Goal: Transaction & Acquisition: Book appointment/travel/reservation

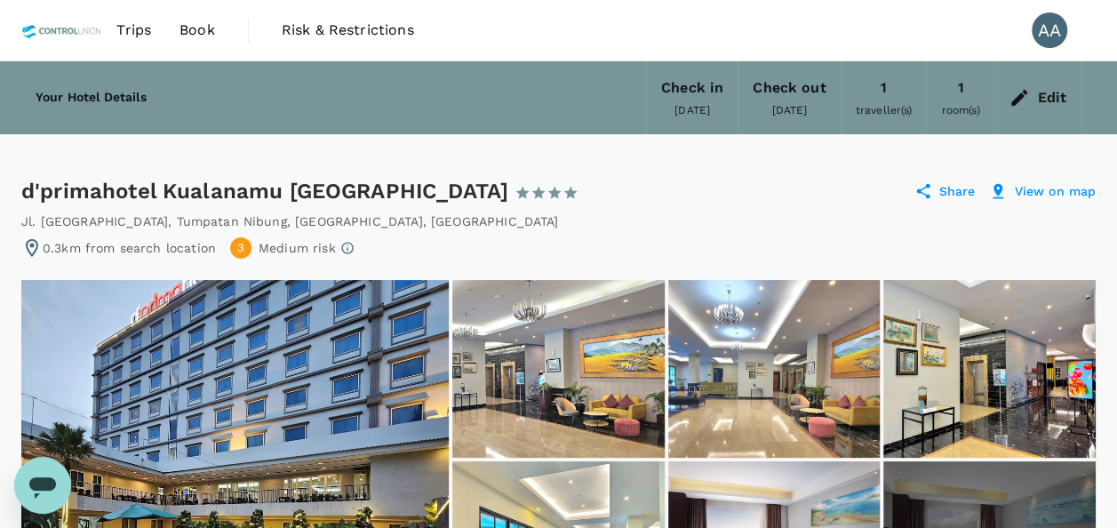
click at [215, 24] on link "Book" at bounding box center [197, 30] width 64 height 60
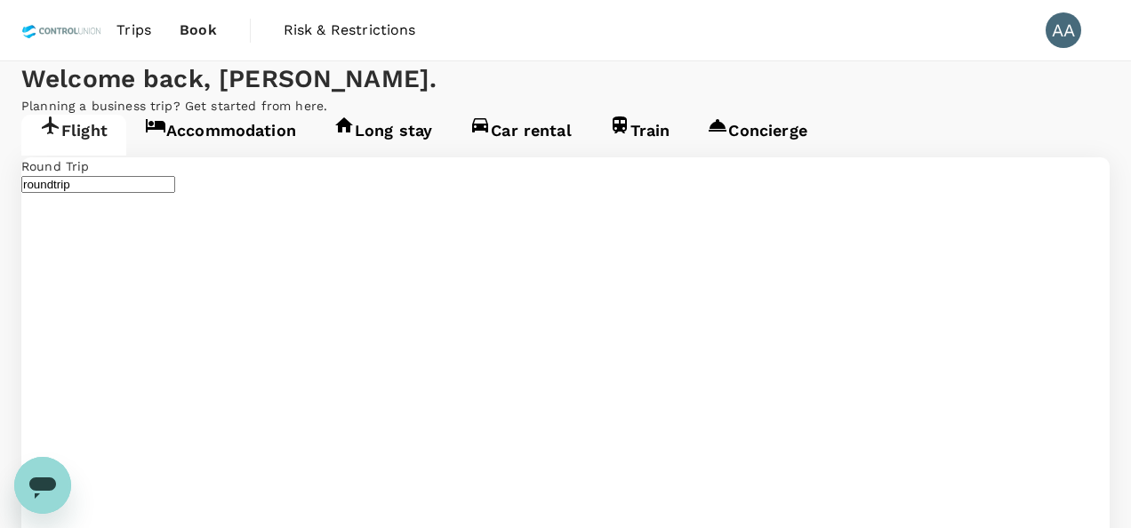
type input "Kuala Lumpur Intl ([GEOGRAPHIC_DATA])"
type input "[GEOGRAPHIC_DATA], [GEOGRAPHIC_DATA] (any)"
type input "Kuala Lumpur Intl ([GEOGRAPHIC_DATA])"
type input "[GEOGRAPHIC_DATA], [GEOGRAPHIC_DATA] (any)"
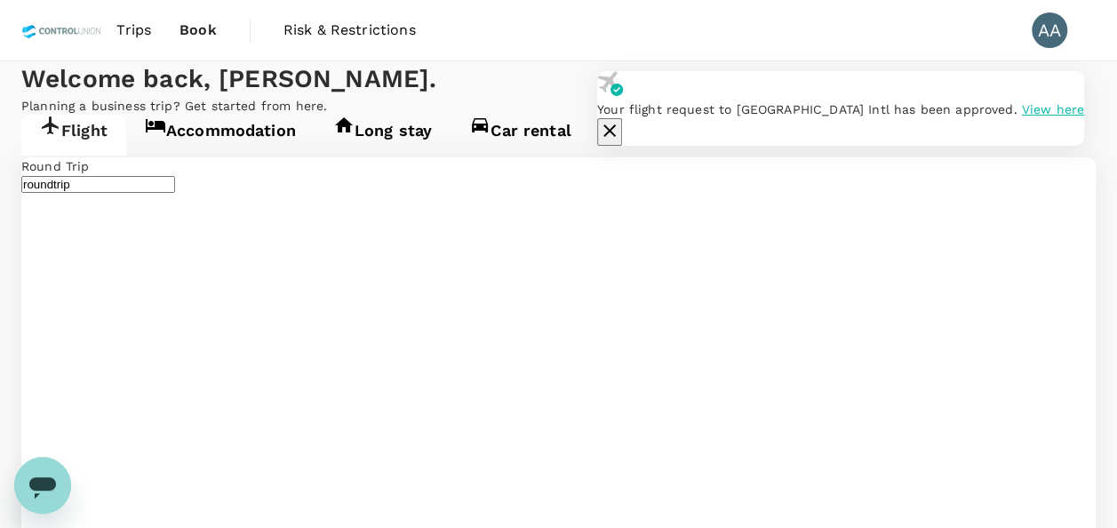
type input "Kuala Lumpur Intl ([GEOGRAPHIC_DATA])"
type input "[GEOGRAPHIC_DATA], [GEOGRAPHIC_DATA] (any)"
click at [1022, 116] on span "View here" at bounding box center [1053, 109] width 62 height 14
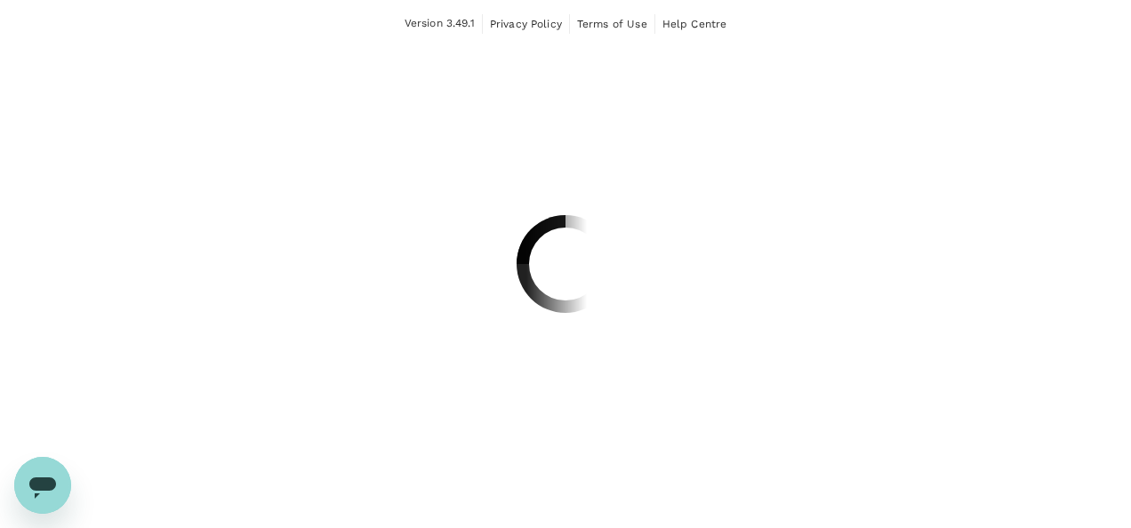
click at [813, 133] on div at bounding box center [565, 264] width 1131 height 528
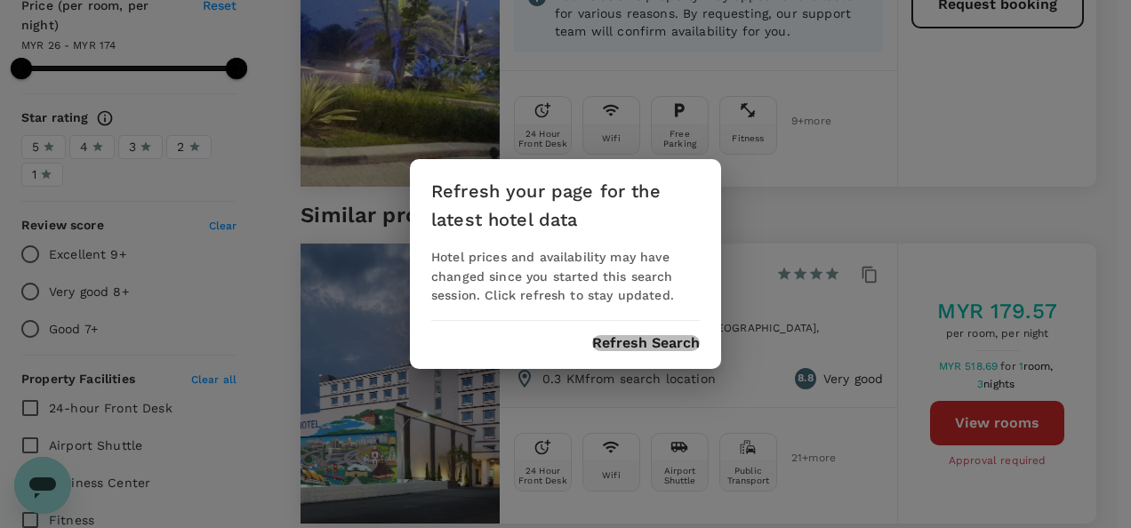
click at [619, 335] on button "Refresh Search" at bounding box center [646, 343] width 108 height 16
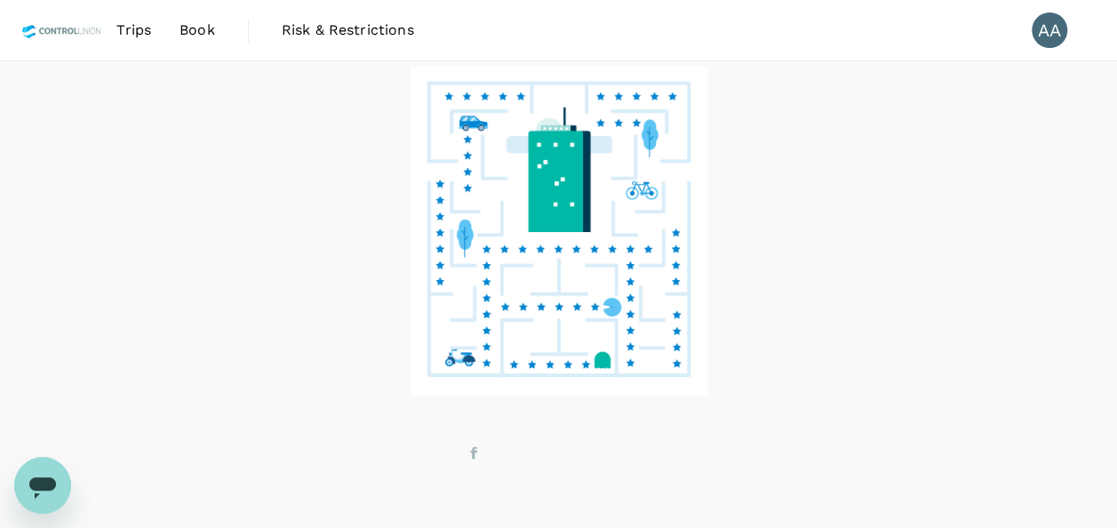
click at [214, 37] on link "Book" at bounding box center [197, 30] width 64 height 60
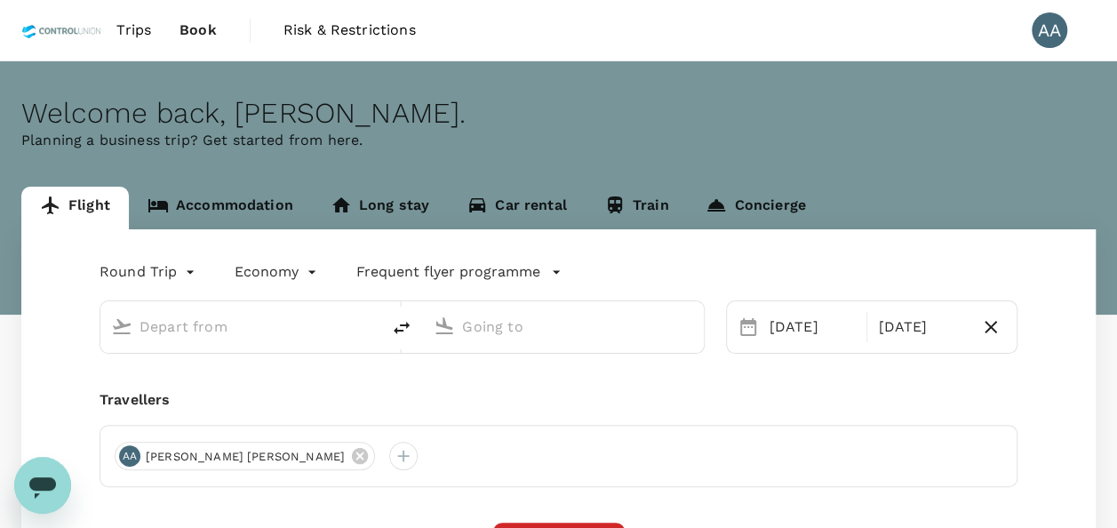
type input "Kuala Lumpur Intl ([GEOGRAPHIC_DATA])"
type input "[GEOGRAPHIC_DATA], [GEOGRAPHIC_DATA] (any)"
type input "Kuala Lumpur Intl ([GEOGRAPHIC_DATA])"
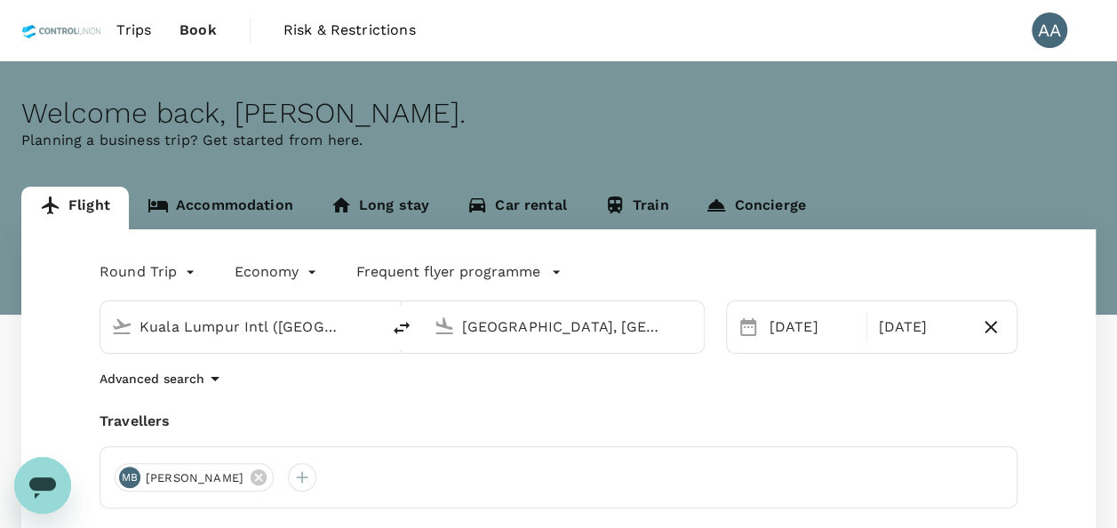
click at [632, 318] on input "[GEOGRAPHIC_DATA], [GEOGRAPHIC_DATA] (any)" at bounding box center [564, 327] width 204 height 28
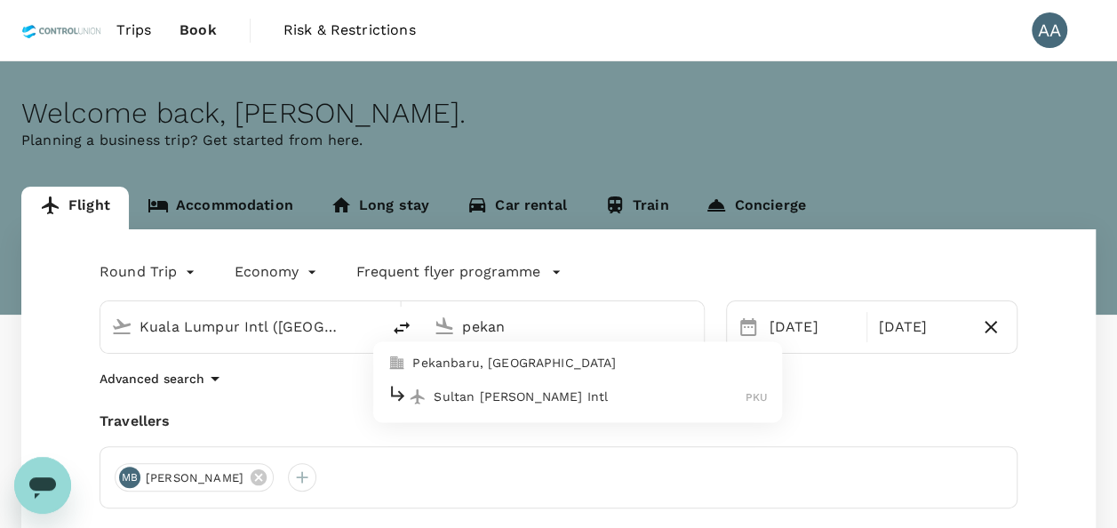
click at [541, 359] on p "Pekanbaru, [GEOGRAPHIC_DATA]" at bounding box center [590, 364] width 356 height 18
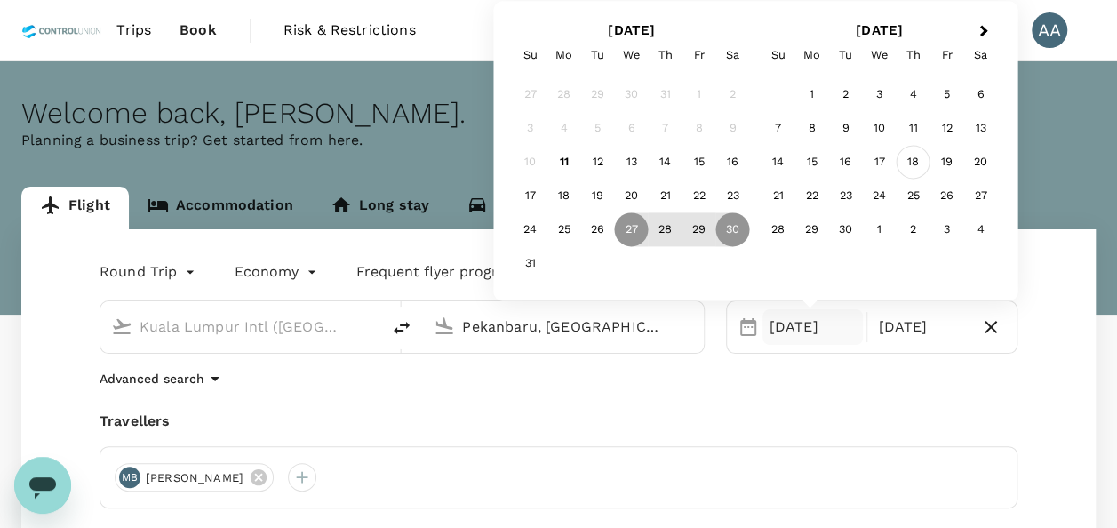
type input "Pekanbaru, [GEOGRAPHIC_DATA] (any)"
click at [903, 161] on div "18" at bounding box center [914, 163] width 34 height 34
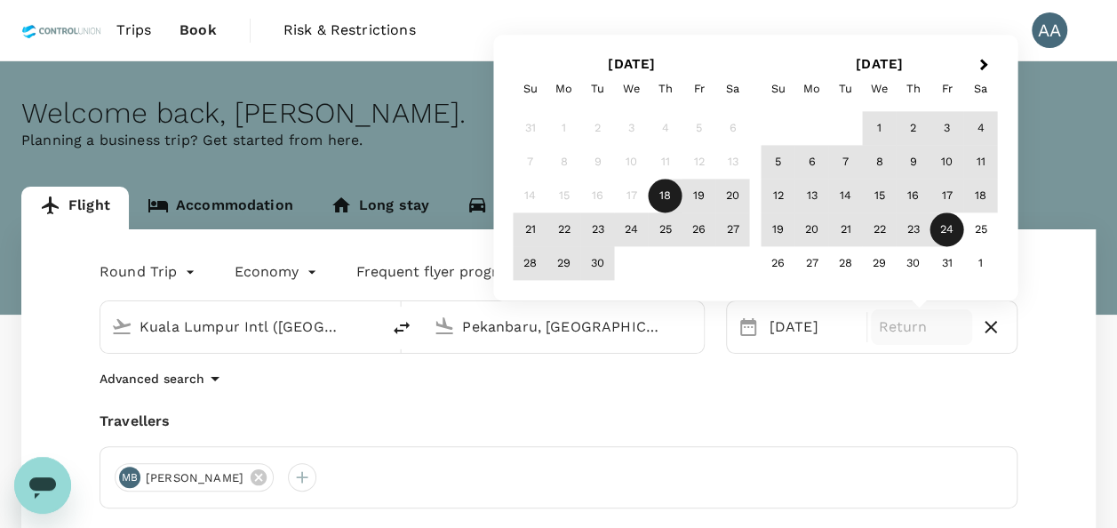
click at [941, 228] on div "24" at bounding box center [948, 230] width 34 height 34
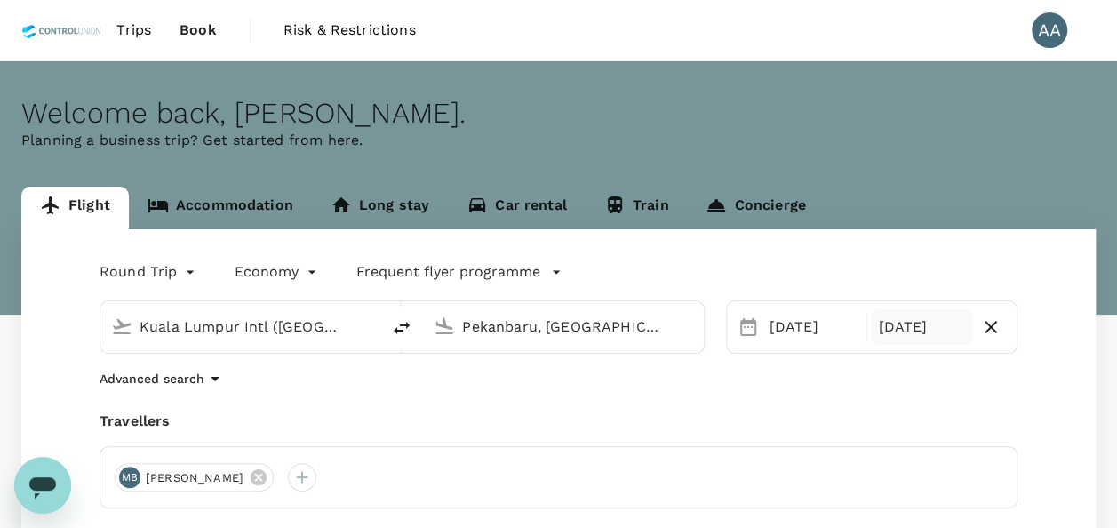
click at [920, 325] on div "[DATE]" at bounding box center [921, 327] width 101 height 36
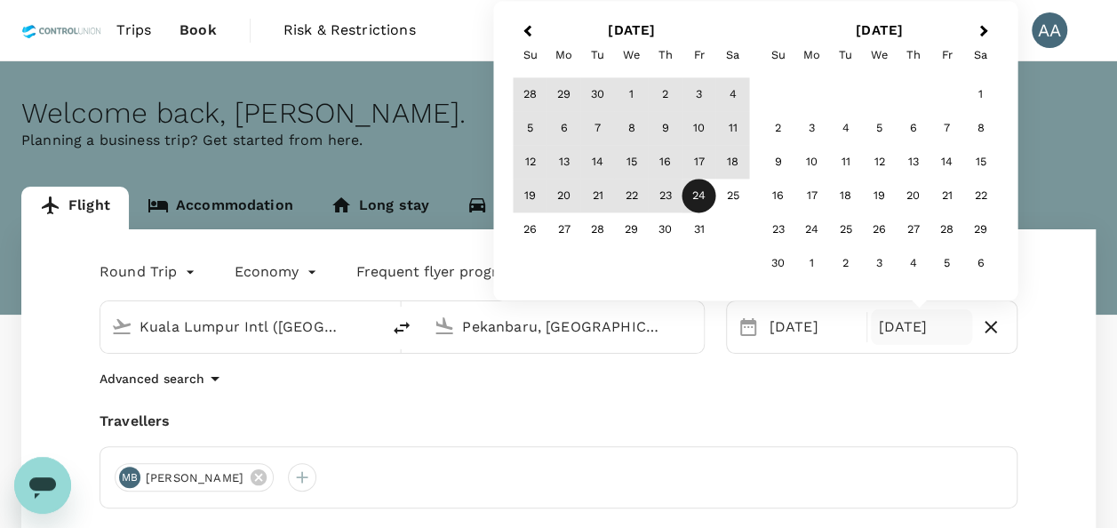
click at [699, 202] on div "24" at bounding box center [700, 197] width 34 height 34
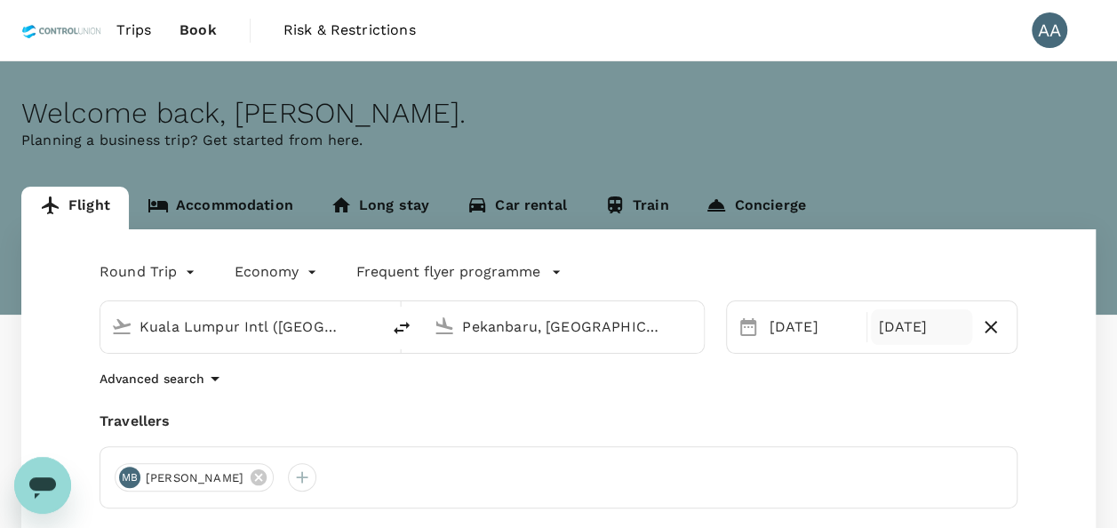
click at [899, 323] on div "[DATE]" at bounding box center [921, 327] width 101 height 36
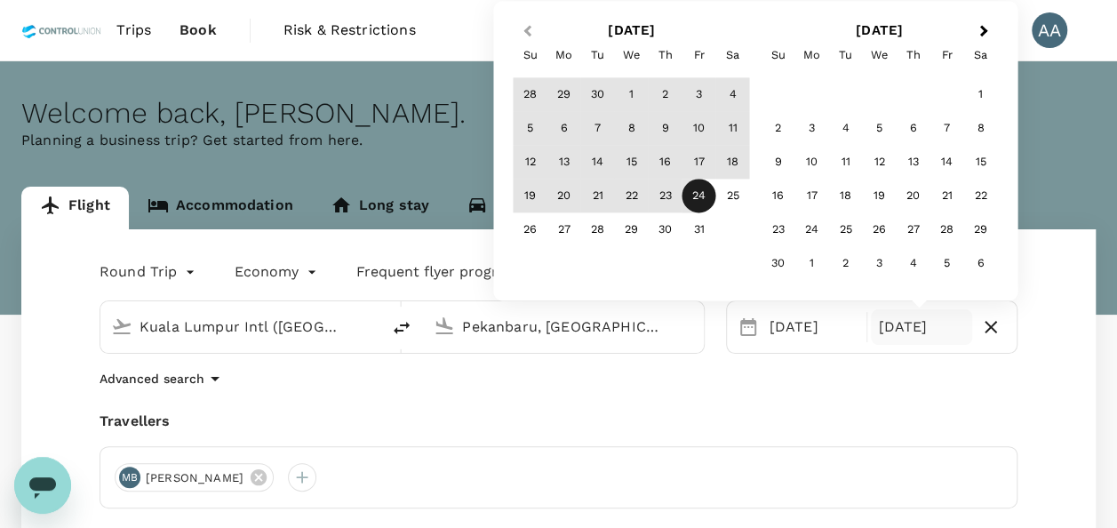
click at [537, 30] on button "Previous Month" at bounding box center [525, 32] width 28 height 28
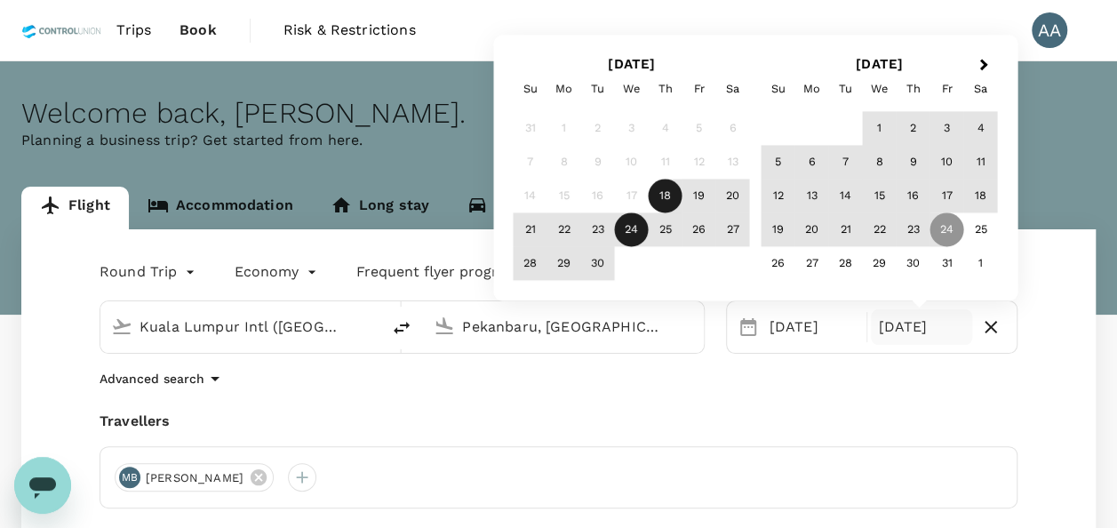
click at [625, 229] on div "24" at bounding box center [632, 230] width 34 height 34
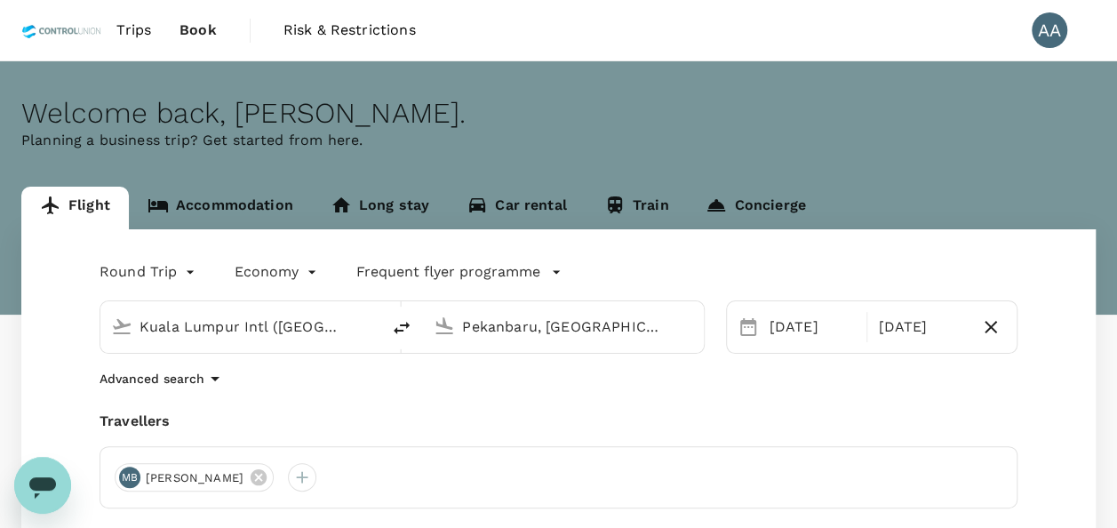
drag, startPoint x: 874, startPoint y: 385, endPoint x: 853, endPoint y: 371, distance: 24.9
click at [875, 388] on div "Round Trip roundtrip Economy economy Frequent flyer programme [GEOGRAPHIC_DATA]…" at bounding box center [558, 488] width 1075 height 518
click at [316, 475] on div at bounding box center [302, 477] width 28 height 28
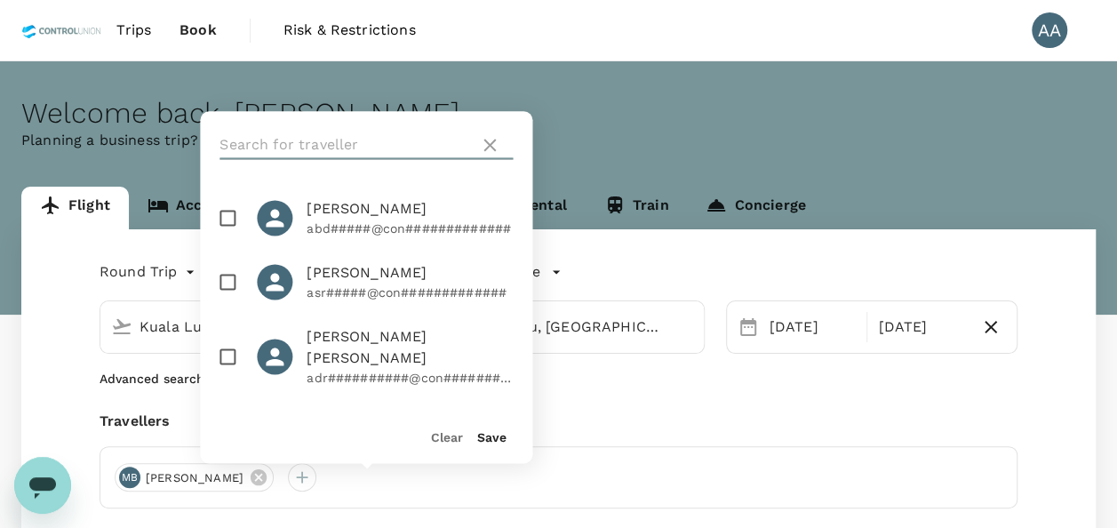
click at [389, 153] on input "text" at bounding box center [346, 145] width 252 height 28
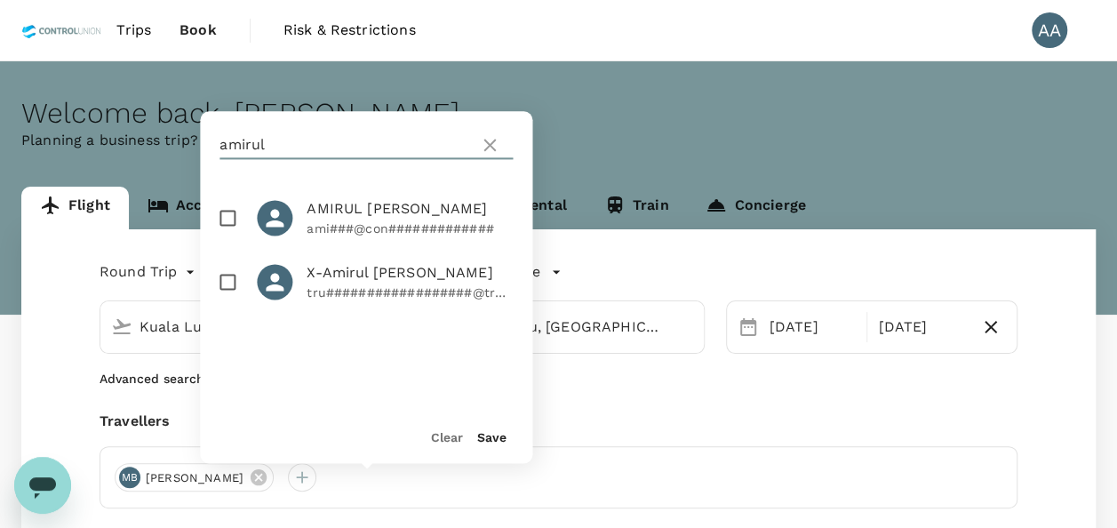
type input "amirul"
click at [236, 222] on input "checkbox" at bounding box center [227, 217] width 37 height 37
checkbox input "true"
click at [498, 440] on button "Save" at bounding box center [491, 437] width 29 height 14
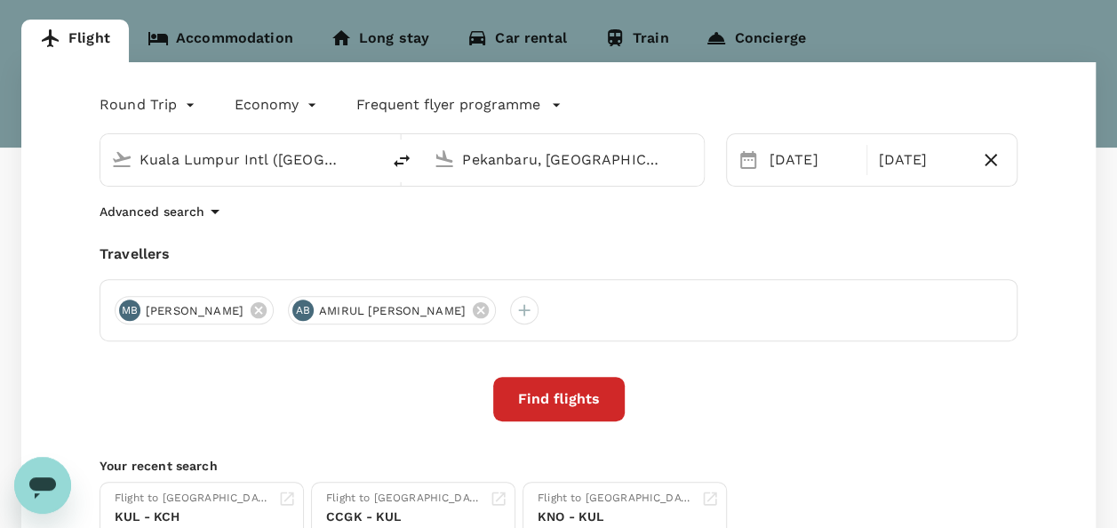
scroll to position [178, 0]
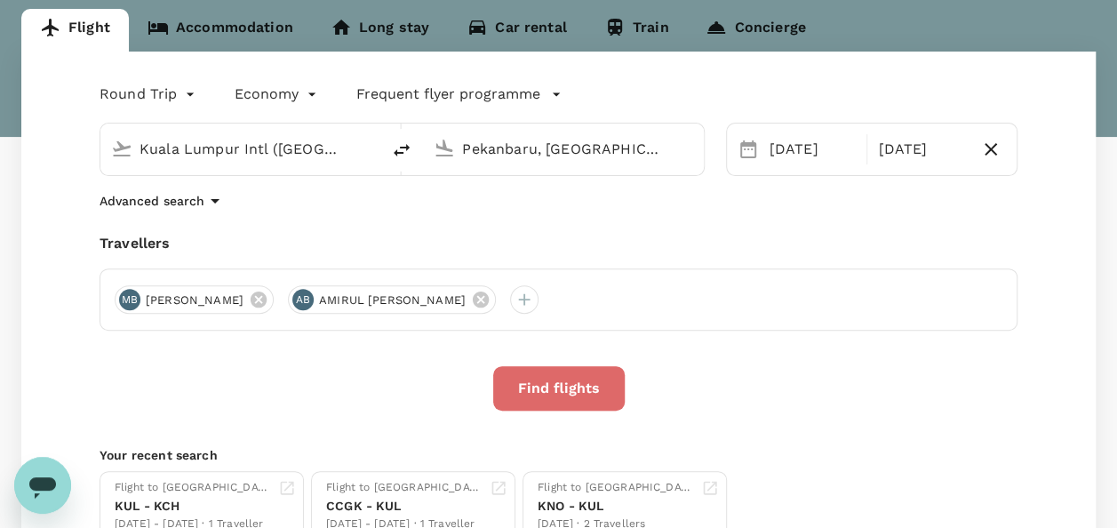
click at [564, 375] on button "Find flights" at bounding box center [559, 388] width 132 height 44
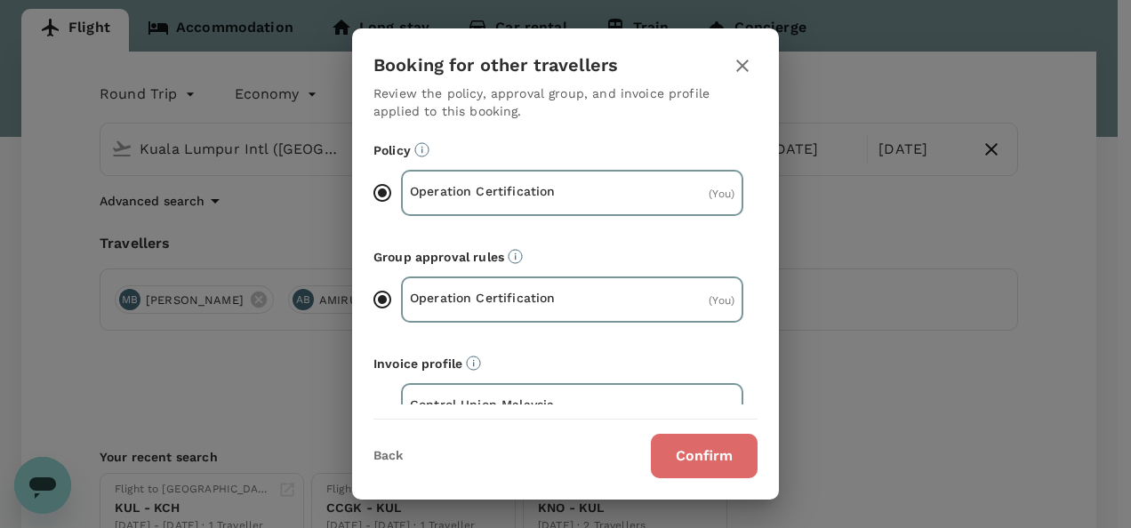
click at [690, 454] on button "Confirm" at bounding box center [704, 456] width 107 height 44
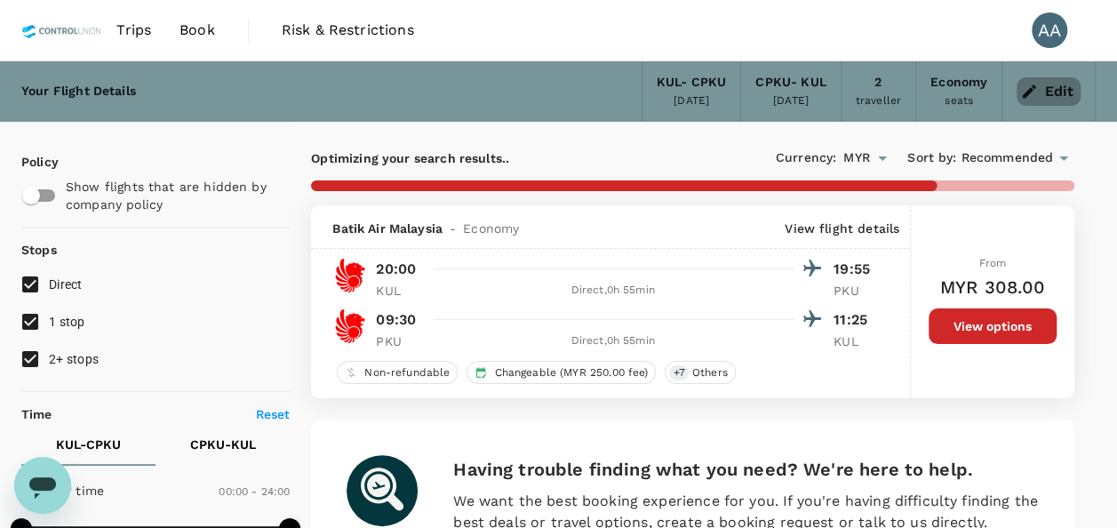
click at [1029, 88] on icon "button" at bounding box center [1029, 92] width 18 height 18
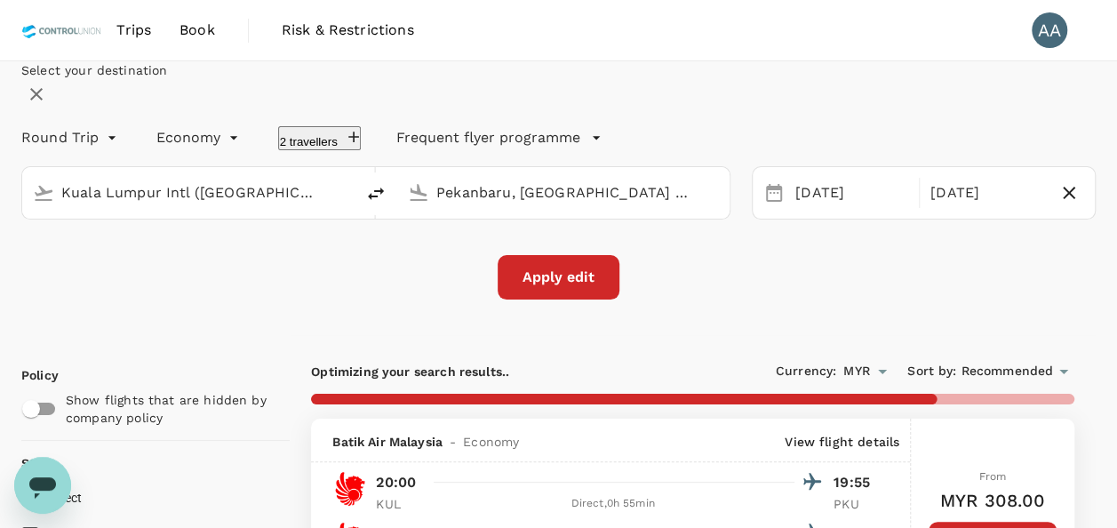
type input "Kuala Lumpur Intl ([GEOGRAPHIC_DATA])"
type input "Pekanbaru, [GEOGRAPHIC_DATA] (any)"
type input "1660"
checkbox input "false"
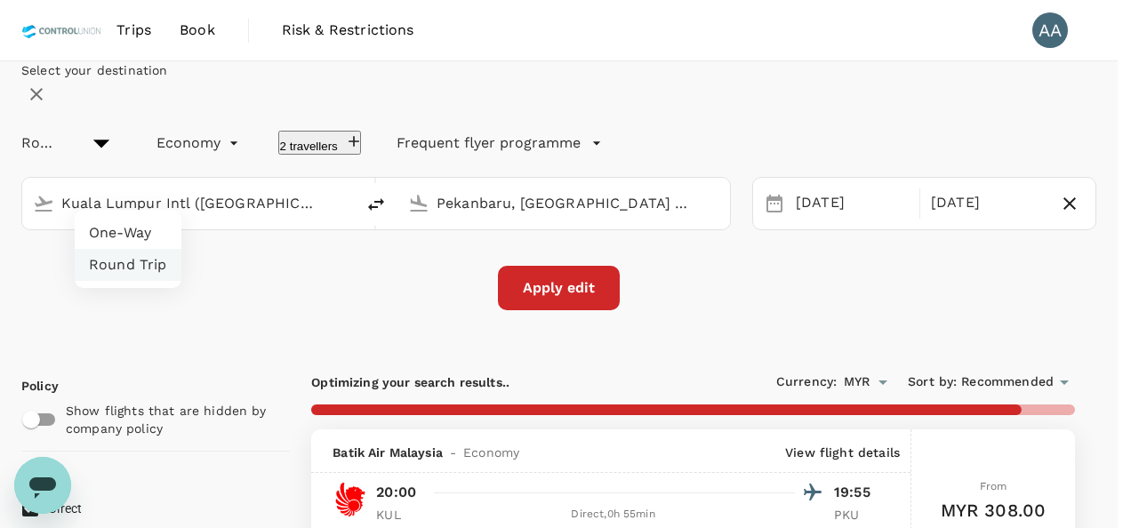
click at [277, 391] on div at bounding box center [565, 264] width 1131 height 528
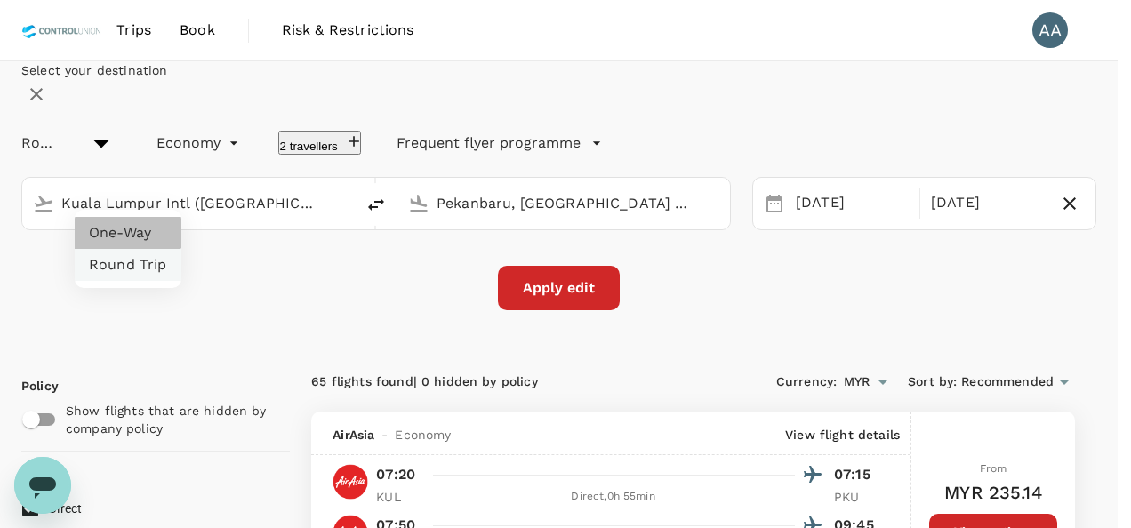
click at [118, 226] on li "One-Way" at bounding box center [128, 233] width 107 height 32
type input "oneway"
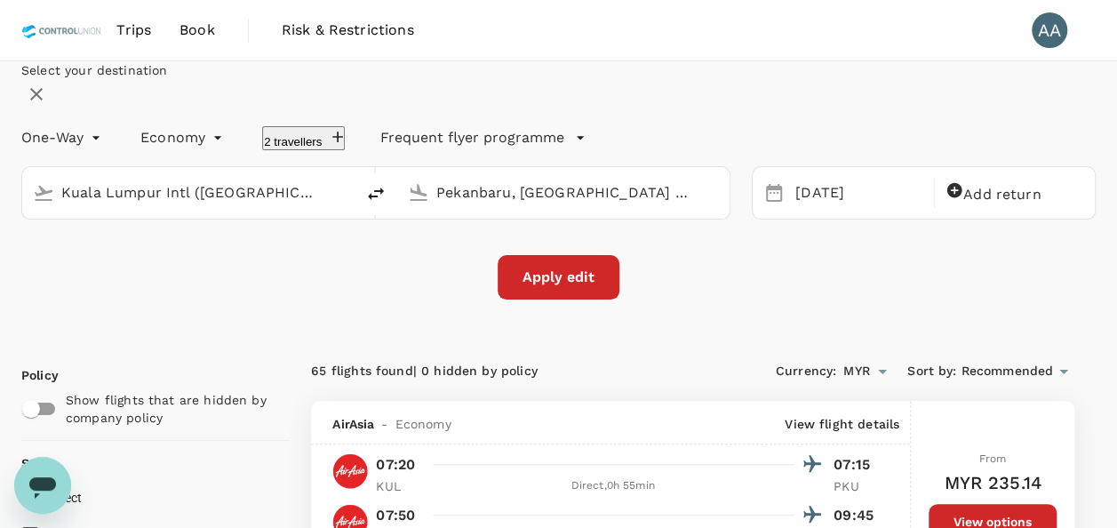
click at [310, 206] on input "Kuala Lumpur Intl ([GEOGRAPHIC_DATA])" at bounding box center [189, 193] width 256 height 28
click at [236, 237] on p "[GEOGRAPHIC_DATA], [GEOGRAPHIC_DATA]" at bounding box center [197, 229] width 356 height 18
type input "[GEOGRAPHIC_DATA], [GEOGRAPHIC_DATA] (any)"
drag, startPoint x: 695, startPoint y: 240, endPoint x: 202, endPoint y: 245, distance: 493.3
click at [204, 220] on div "[GEOGRAPHIC_DATA], [GEOGRAPHIC_DATA] (any) [GEOGRAPHIC_DATA], [GEOGRAPHIC_DATA]…" at bounding box center [375, 192] width 709 height 53
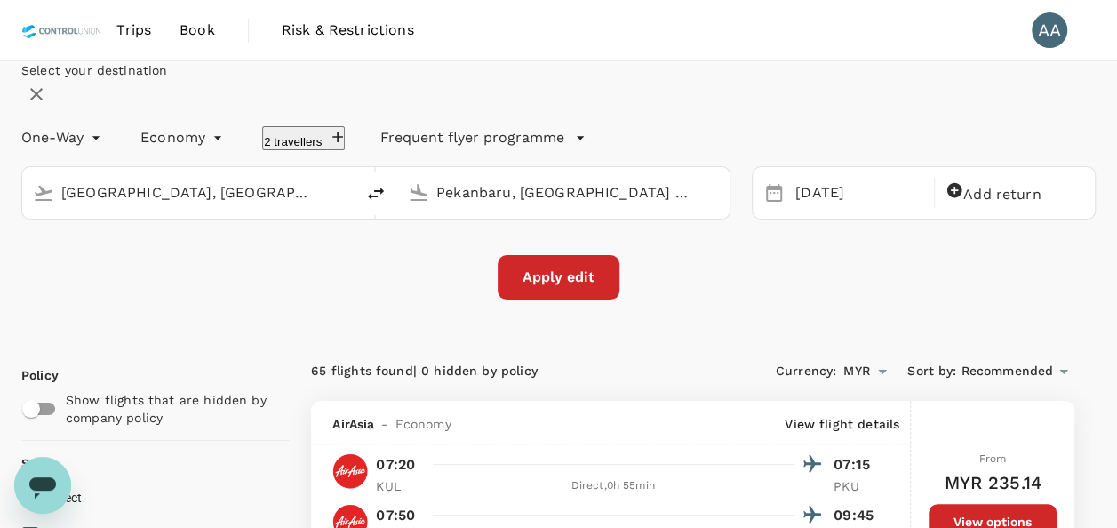
drag, startPoint x: 664, startPoint y: 236, endPoint x: 397, endPoint y: 226, distance: 266.9
click at [397, 220] on div "[GEOGRAPHIC_DATA], [GEOGRAPHIC_DATA] (any) [GEOGRAPHIC_DATA], [GEOGRAPHIC_DATA]…" at bounding box center [375, 192] width 709 height 53
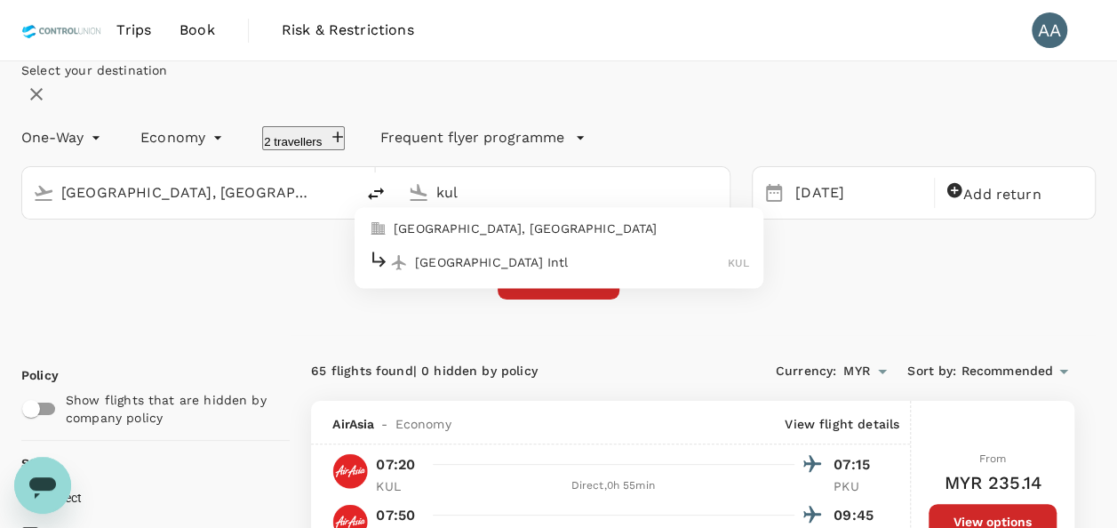
click at [437, 237] on p "[GEOGRAPHIC_DATA], [GEOGRAPHIC_DATA]" at bounding box center [572, 229] width 356 height 18
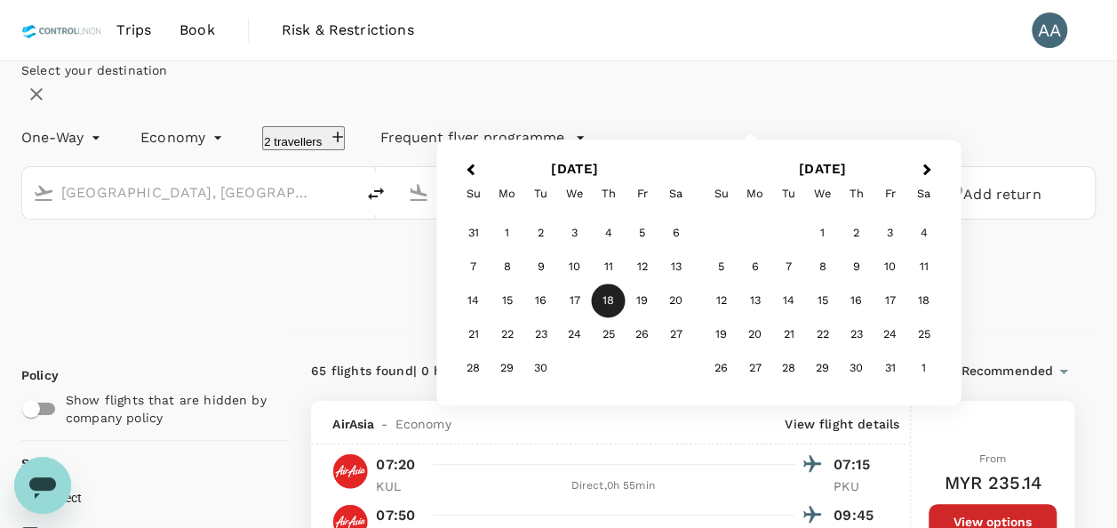
type input "[GEOGRAPHIC_DATA], [GEOGRAPHIC_DATA] (any)"
click at [809, 211] on div "[DATE]" at bounding box center [859, 193] width 142 height 35
click at [693, 352] on div "27" at bounding box center [677, 335] width 34 height 34
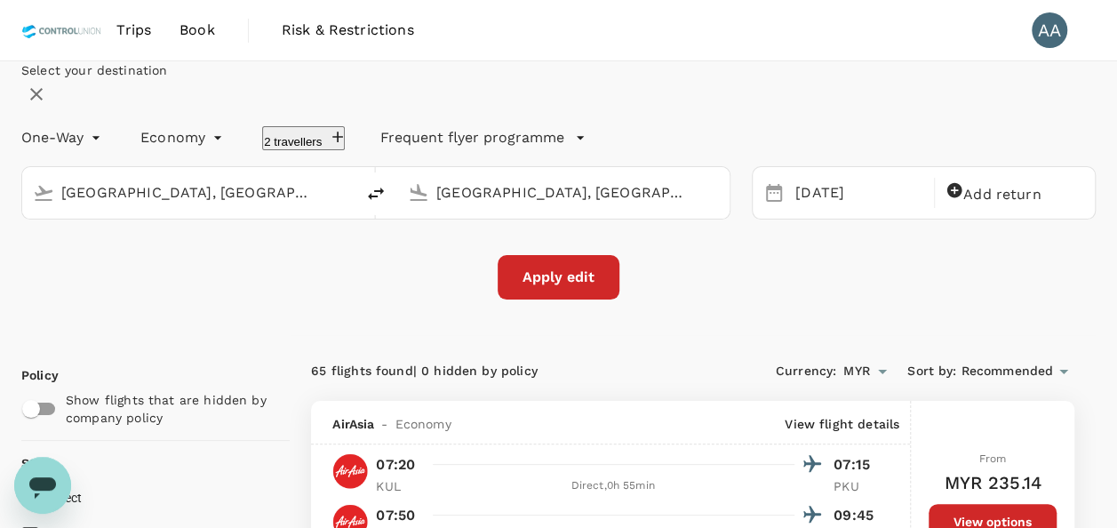
click at [274, 300] on div "Apply edit" at bounding box center [558, 277] width 1075 height 44
click at [530, 300] on button "Apply edit" at bounding box center [559, 277] width 122 height 44
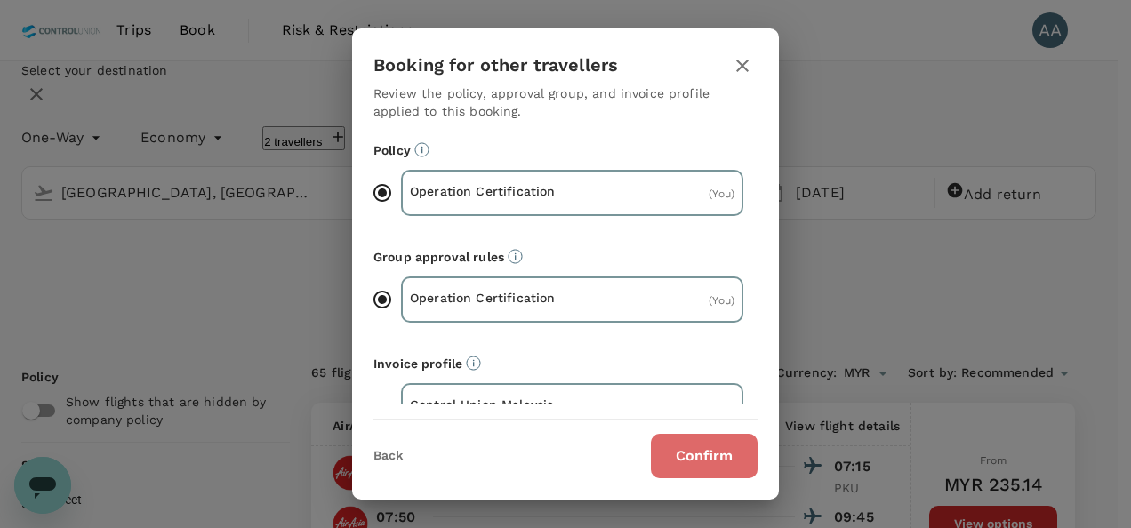
click at [718, 472] on button "Confirm" at bounding box center [704, 456] width 107 height 44
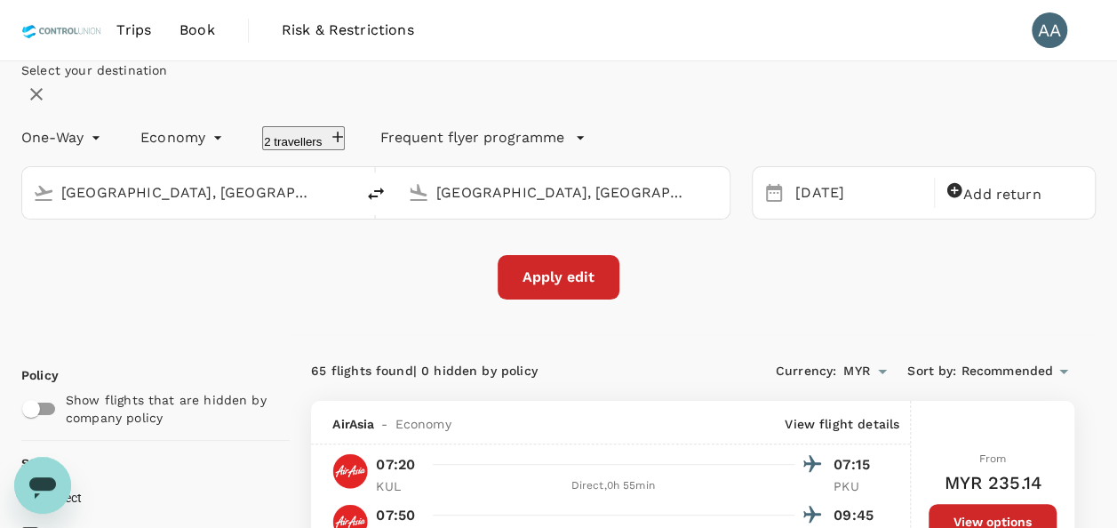
checkbox input "false"
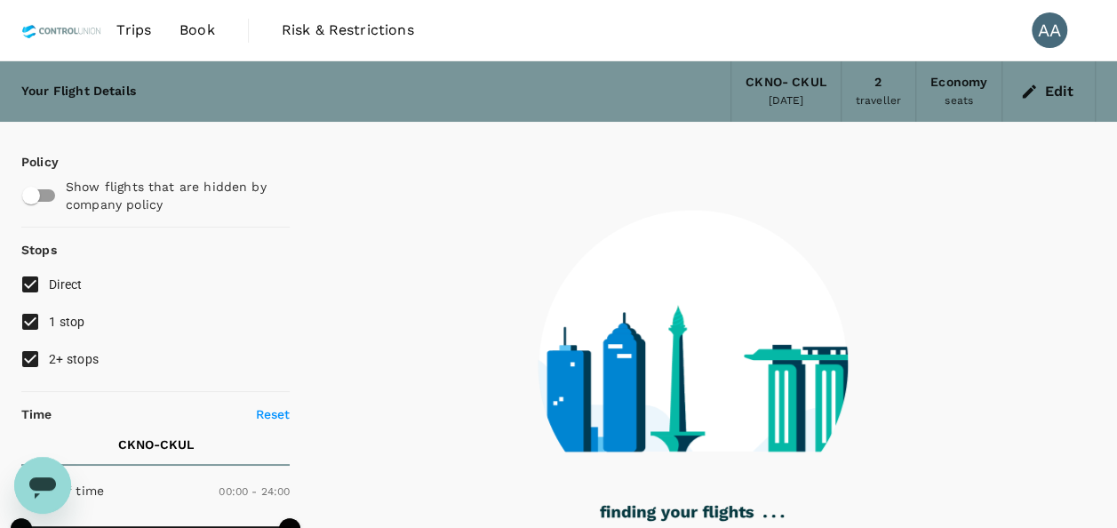
type input "705"
checkbox input "true"
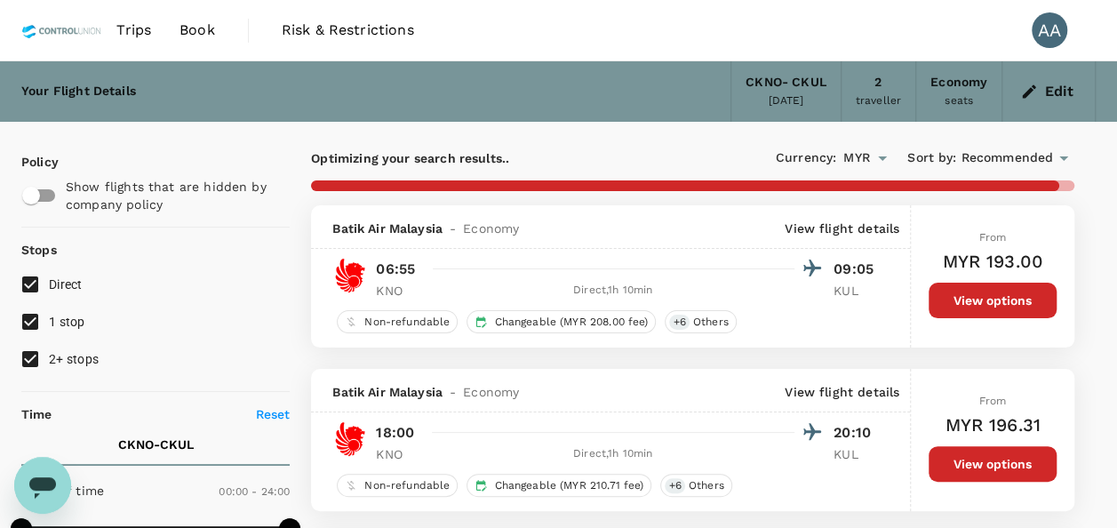
type input "830"
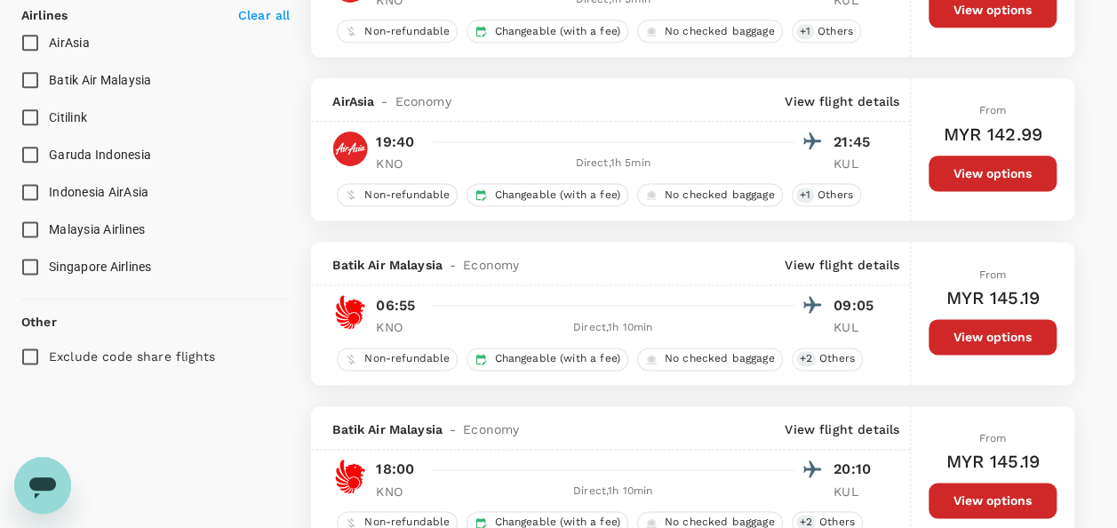
scroll to position [1067, 0]
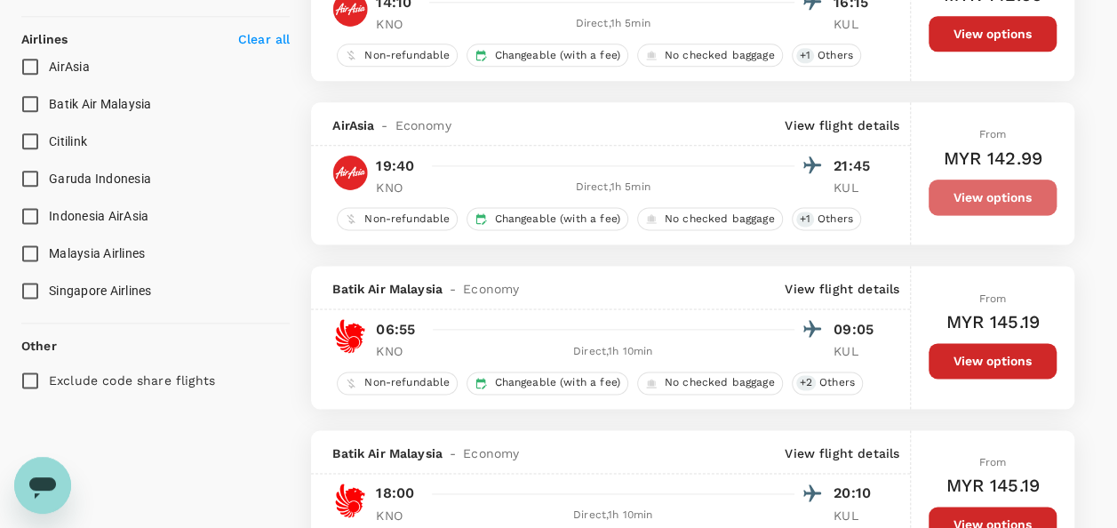
click at [958, 190] on button "View options" at bounding box center [993, 198] width 128 height 36
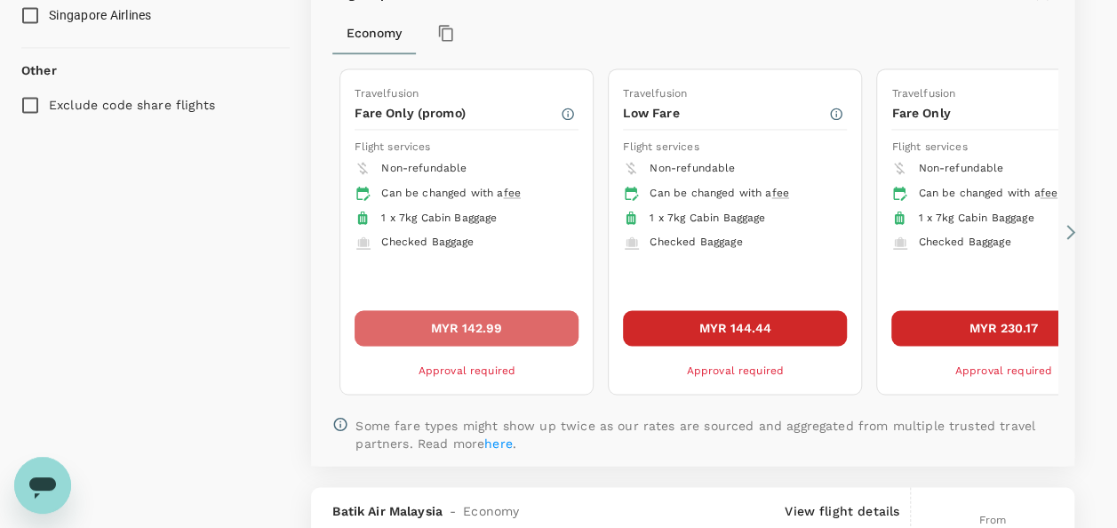
click at [512, 324] on button "MYR 142.99" at bounding box center [467, 328] width 224 height 36
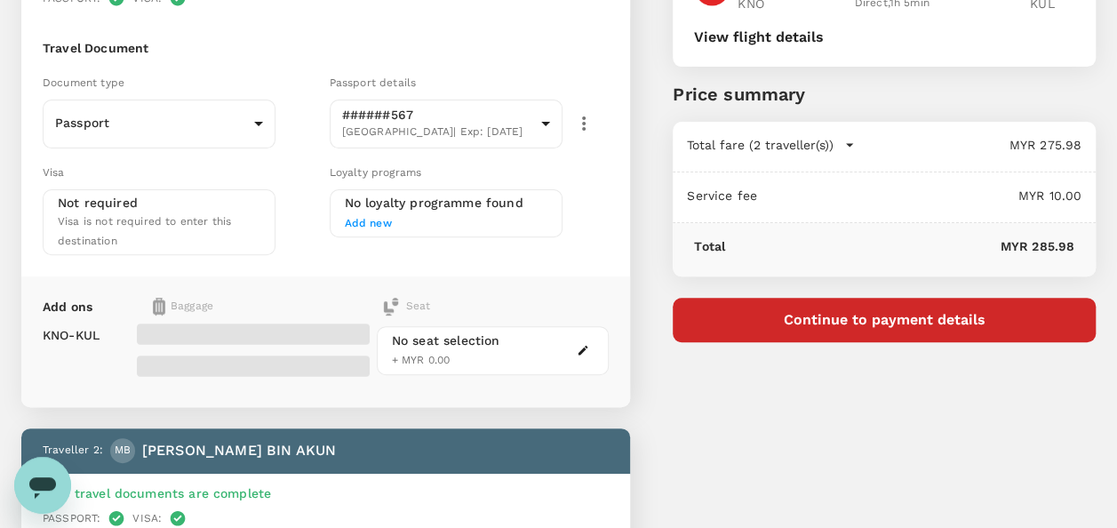
scroll to position [178, 0]
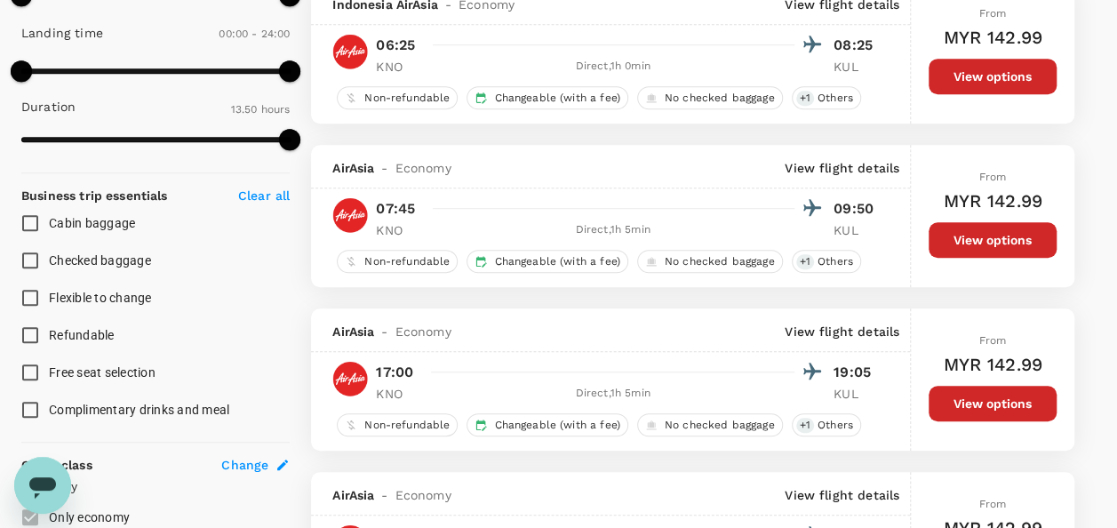
scroll to position [711, 0]
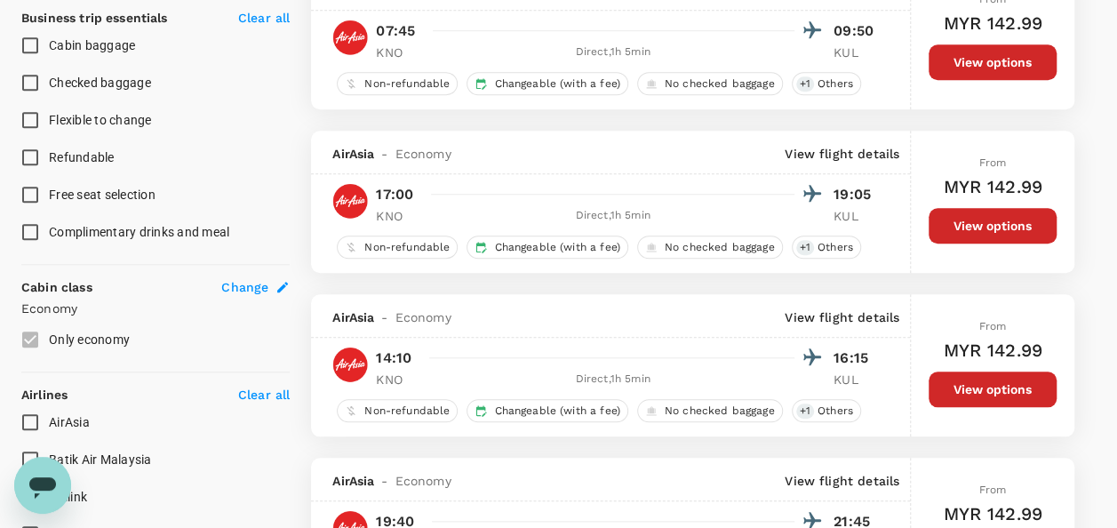
click at [942, 217] on button "View options" at bounding box center [993, 226] width 128 height 36
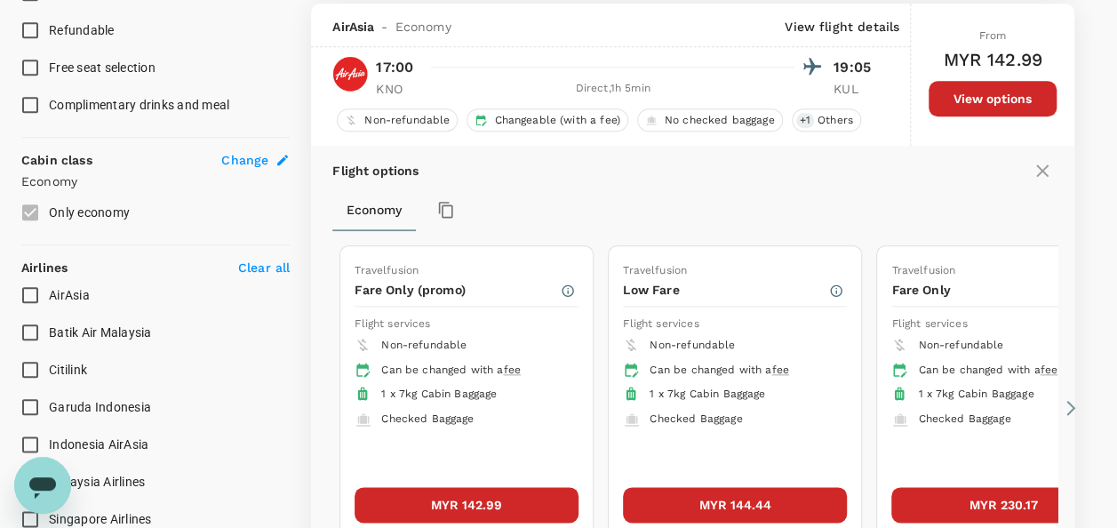
scroll to position [839, 0]
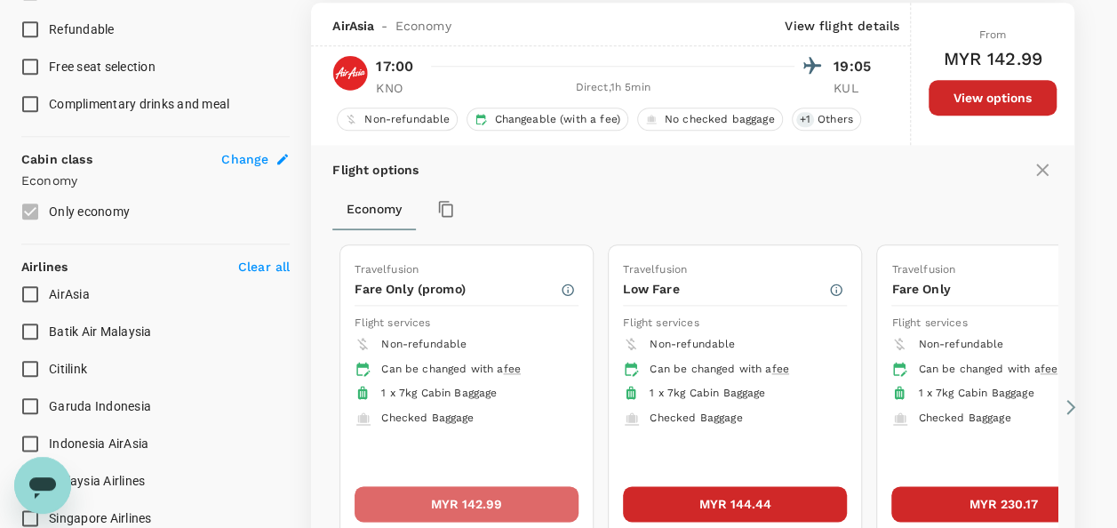
click at [487, 496] on button "MYR 142.99" at bounding box center [467, 504] width 224 height 36
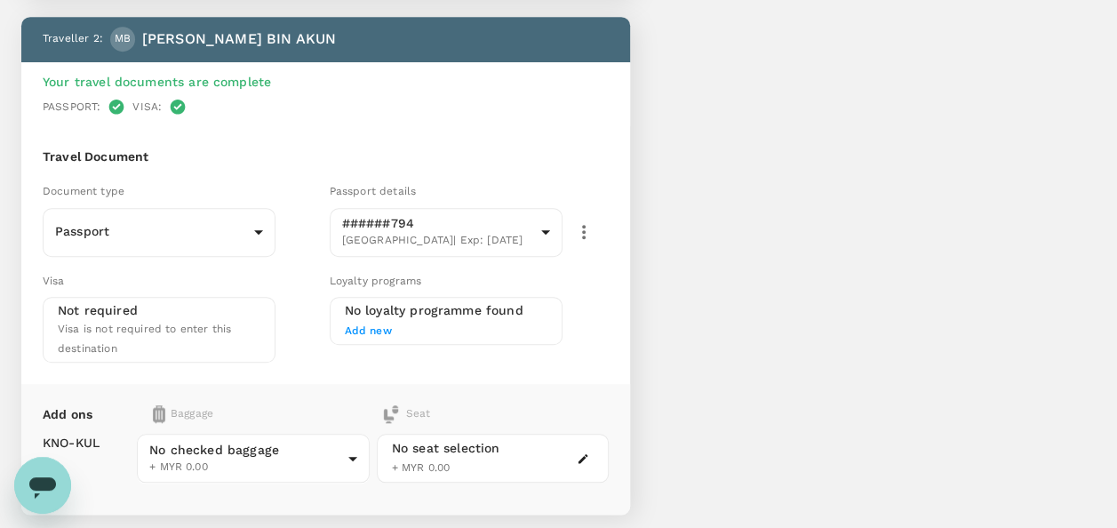
scroll to position [711, 0]
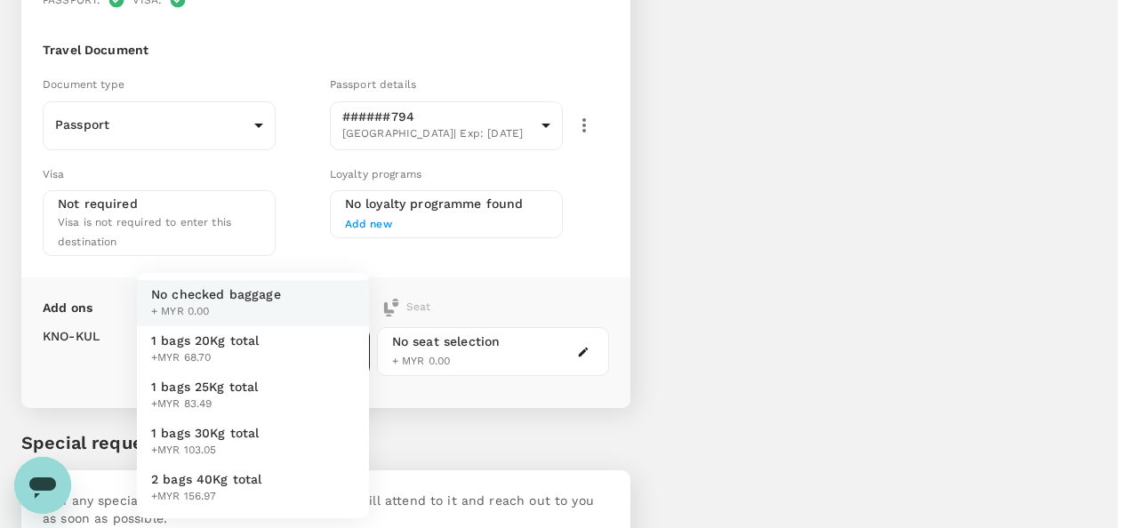
click at [251, 347] on span "1 bags 20Kg total" at bounding box center [205, 341] width 108 height 18
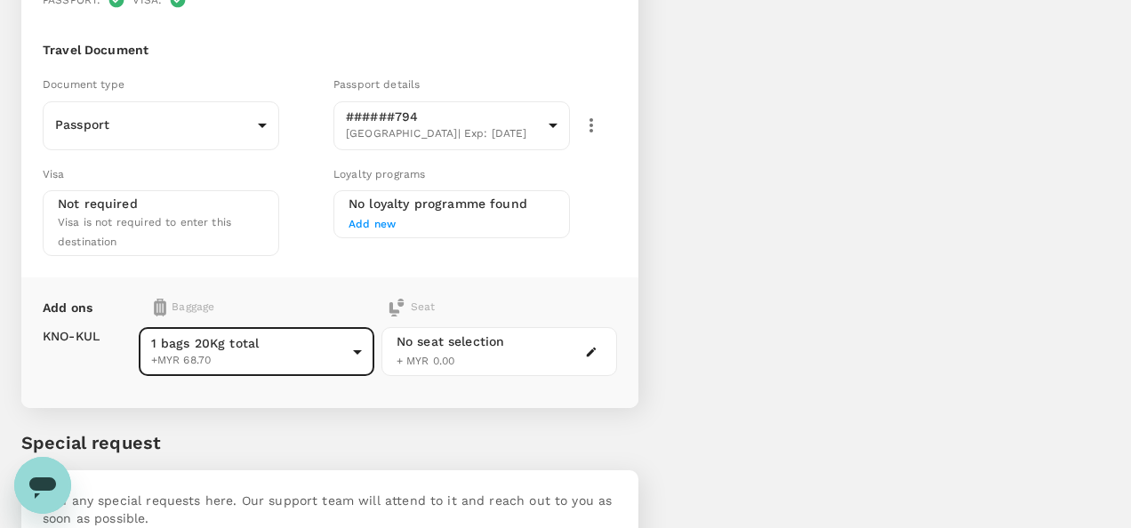
type input "1 - 68.7"
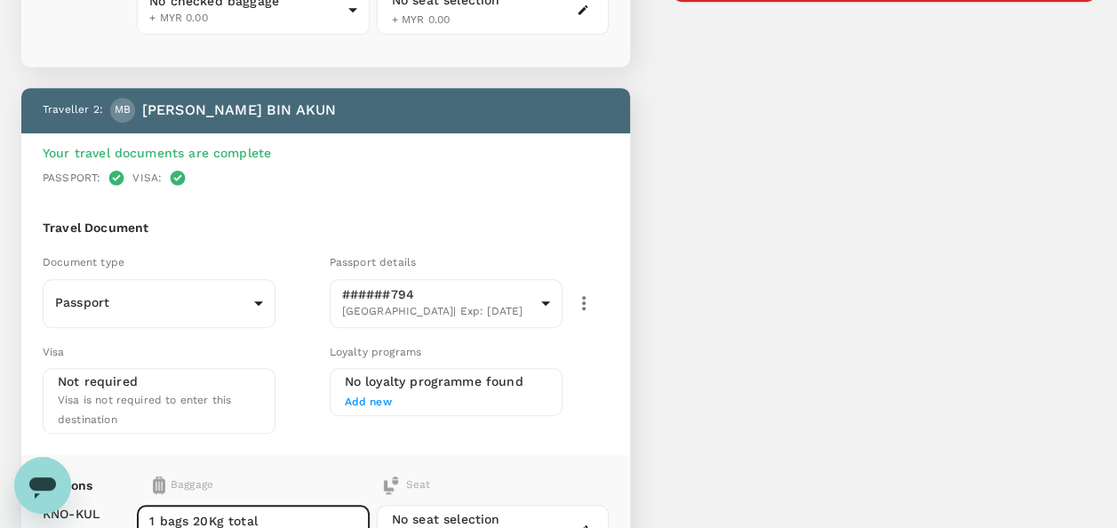
scroll to position [356, 0]
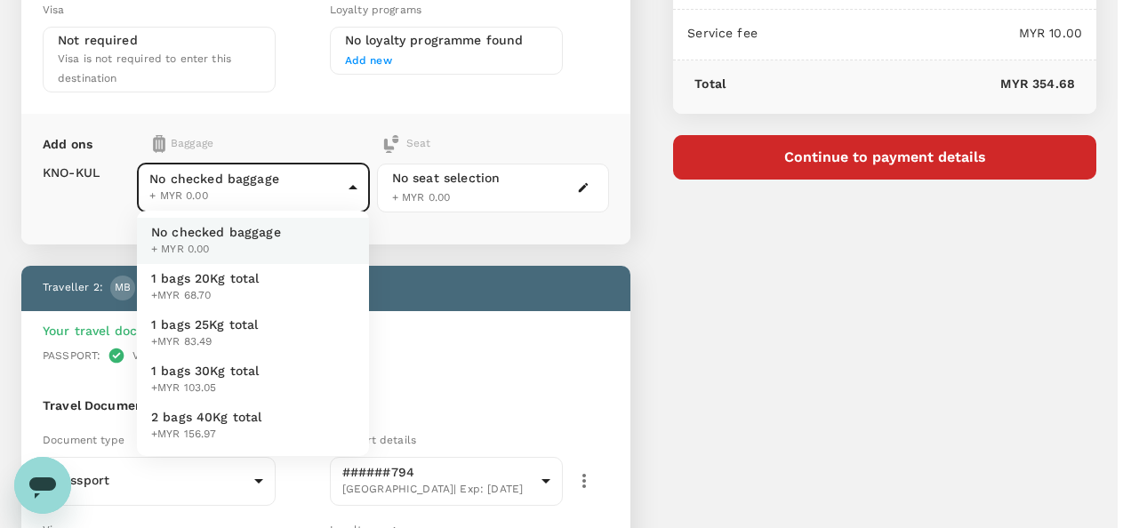
click at [316, 184] on body "Back to flight results Flight review Traveller(s) Traveller 1 : AB AMIRUL ASYRA…" at bounding box center [565, 326] width 1131 height 1364
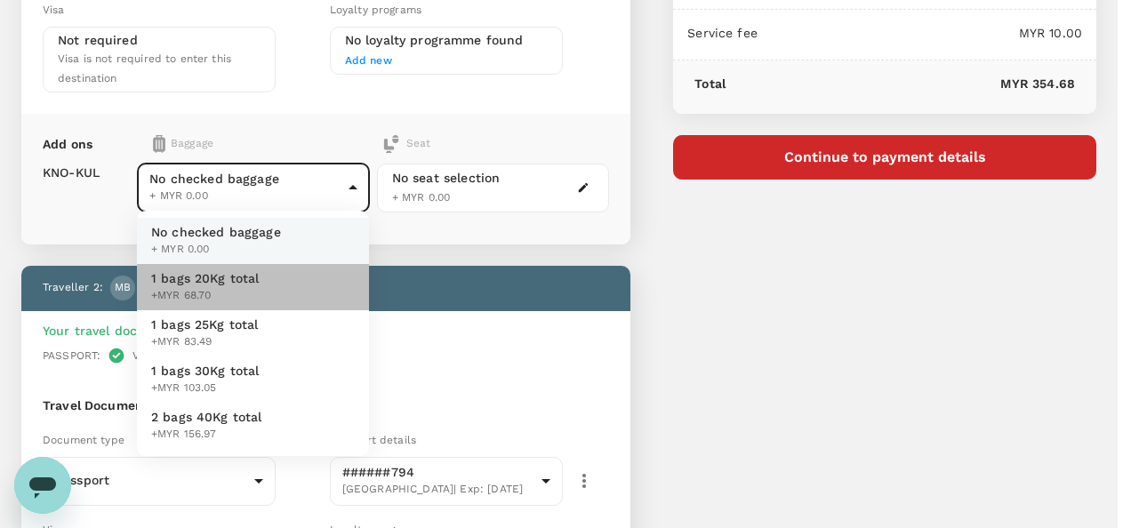
click at [256, 276] on span "1 bags 20Kg total" at bounding box center [205, 278] width 108 height 18
type input "1 - 68.7"
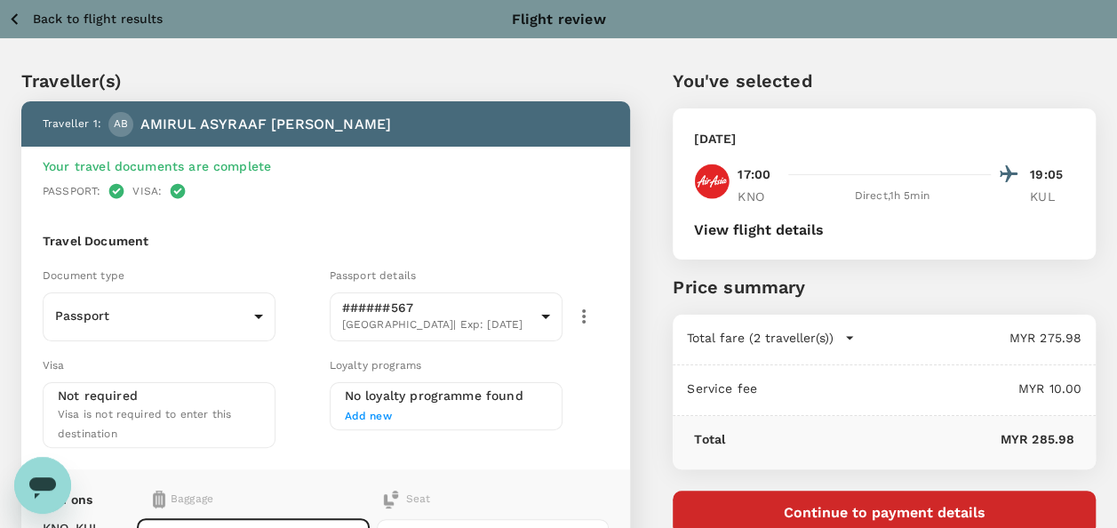
scroll to position [178, 0]
